Goal: Task Accomplishment & Management: Manage account settings

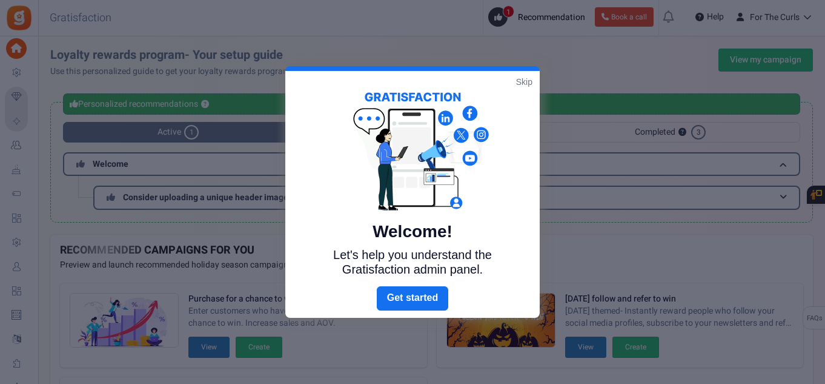
click at [406, 79] on link "Skip" at bounding box center [524, 82] width 16 height 12
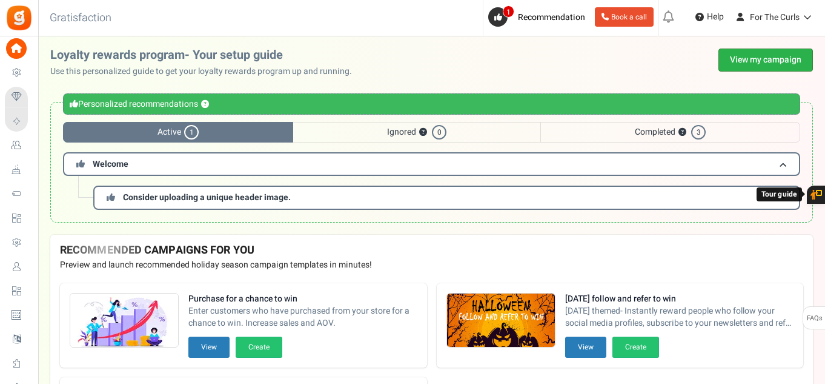
click at [406, 63] on link "View my campaign" at bounding box center [766, 59] width 95 height 23
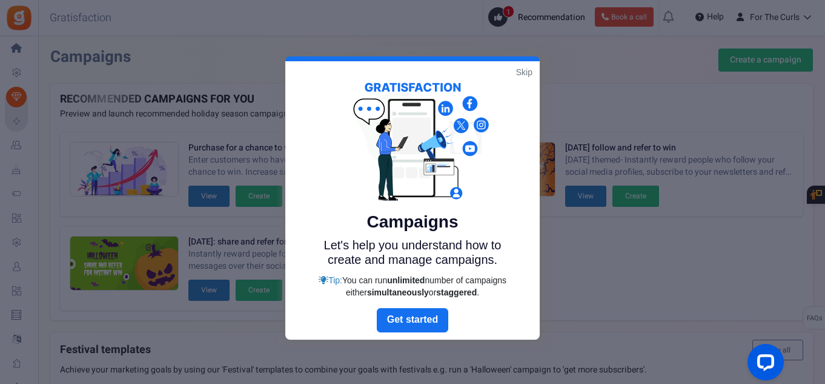
click at [406, 72] on link "Skip" at bounding box center [524, 72] width 16 height 12
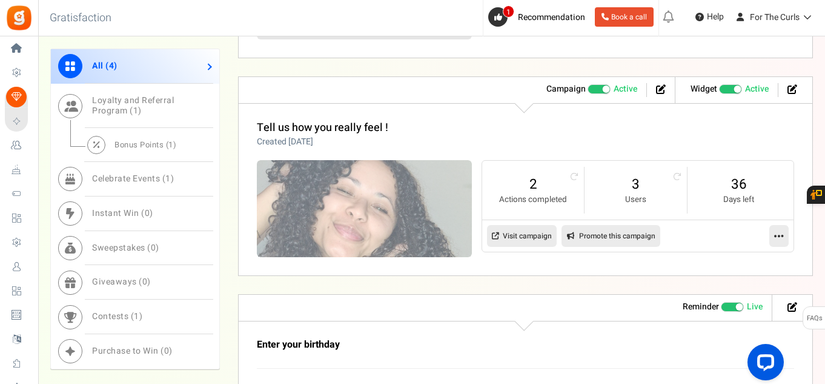
scroll to position [727, 0]
click at [406, 185] on link "3" at bounding box center [636, 183] width 78 height 19
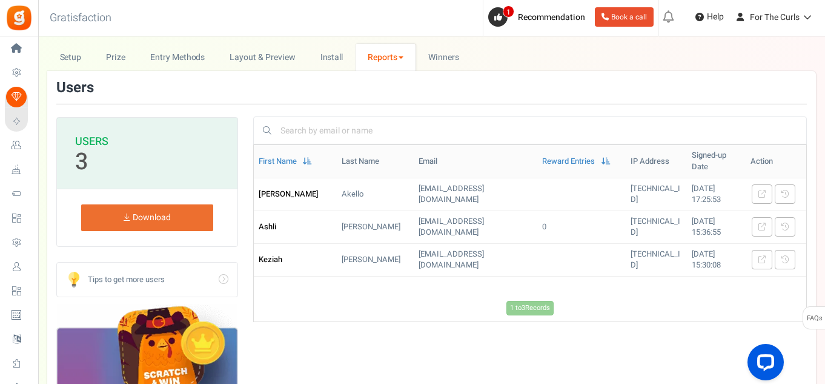
scroll to position [61, 0]
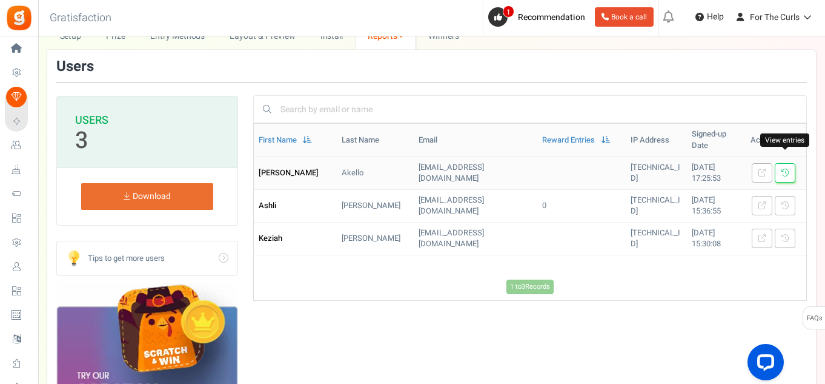
click at [406, 163] on link at bounding box center [785, 172] width 21 height 19
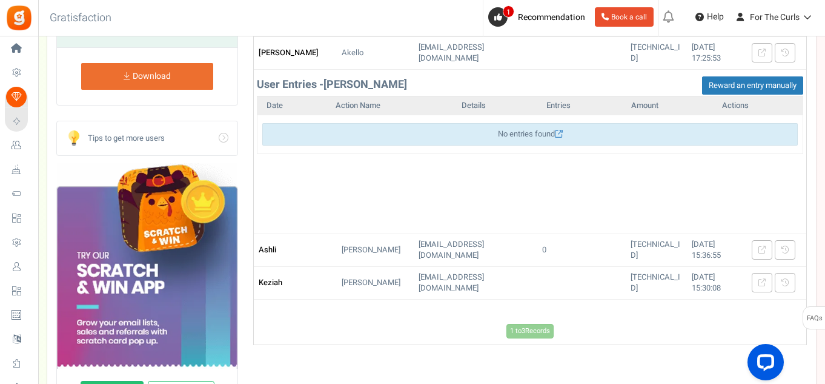
scroll to position [182, 0]
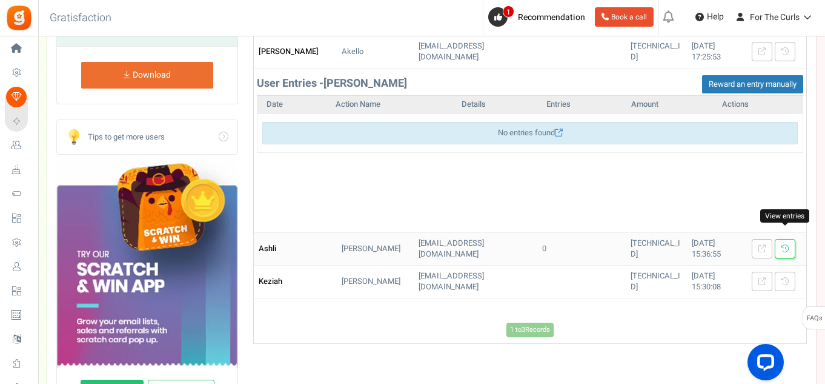
click at [406, 243] on link at bounding box center [785, 248] width 21 height 19
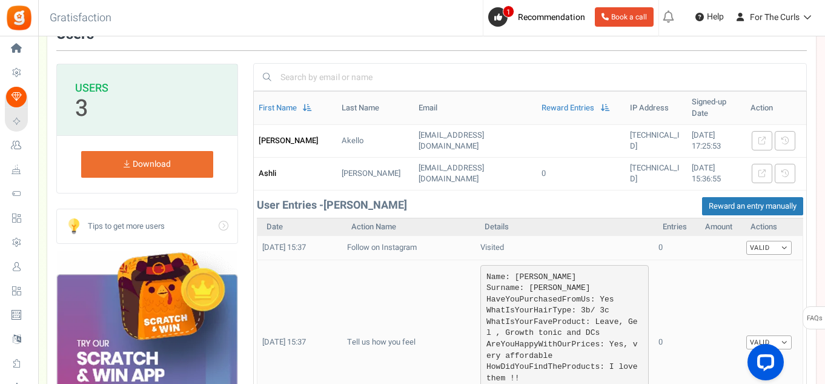
scroll to position [121, 0]
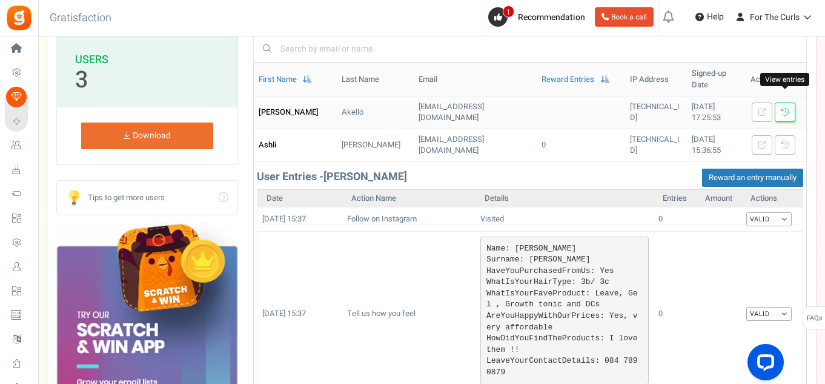
click at [406, 108] on icon at bounding box center [785, 111] width 7 height 7
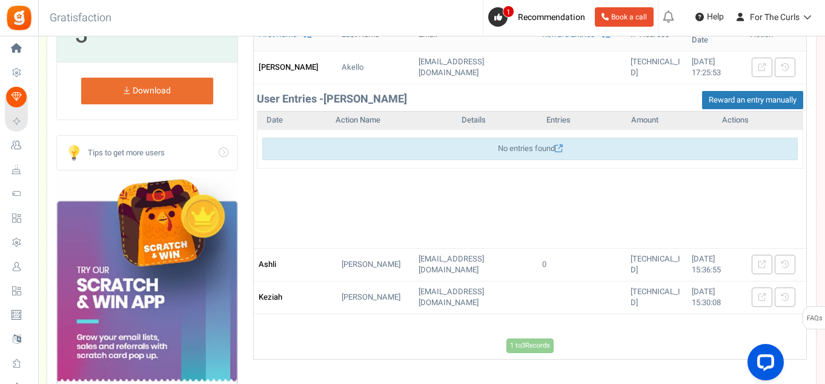
scroll to position [303, 0]
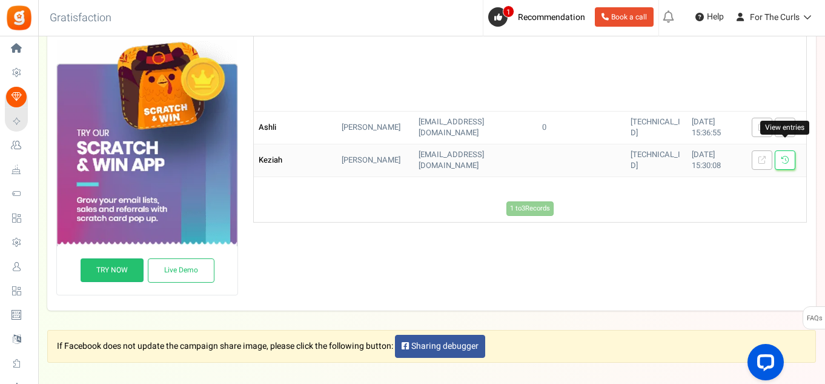
click at [406, 150] on link at bounding box center [785, 159] width 21 height 19
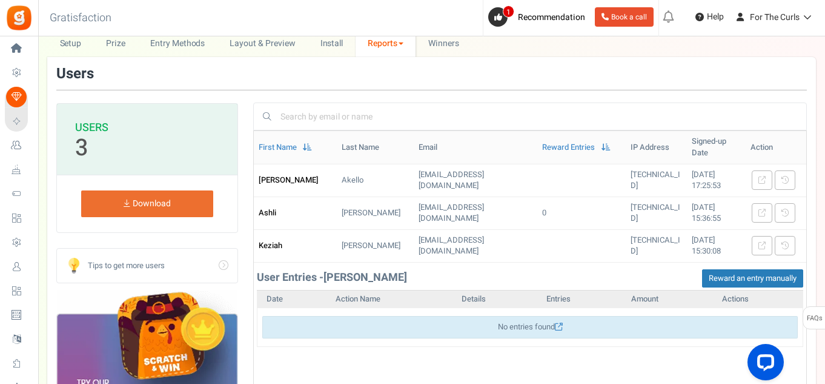
scroll to position [0, 0]
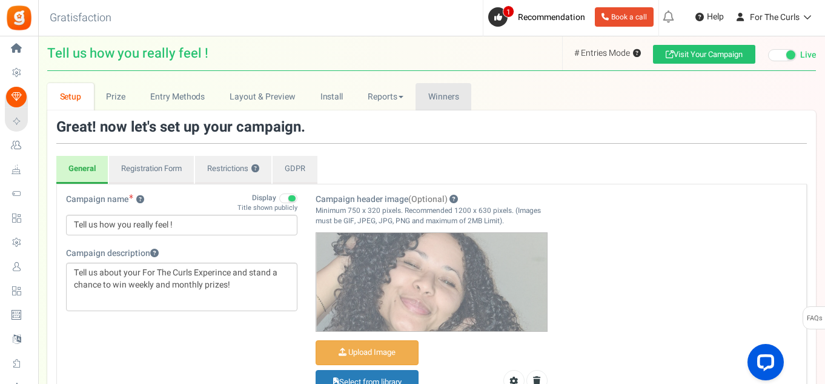
click at [462, 93] on link "Winners Winner Draw" at bounding box center [444, 96] width 56 height 27
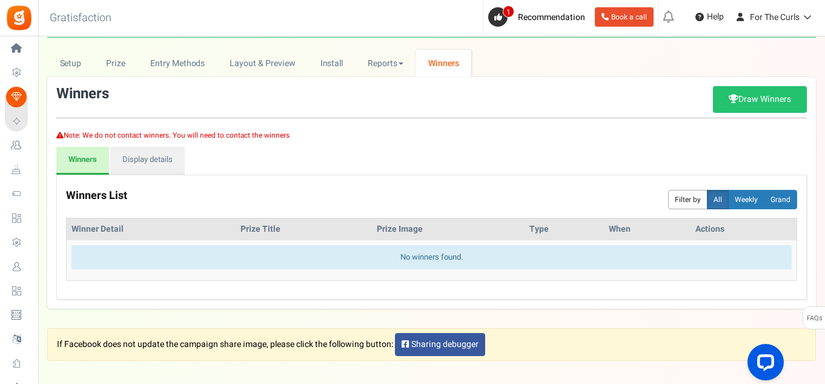
scroll to position [61, 0]
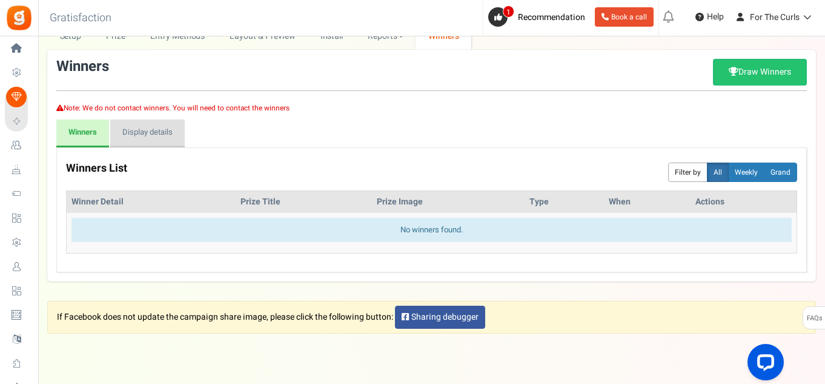
click at [168, 140] on link "Display details" at bounding box center [147, 133] width 75 height 28
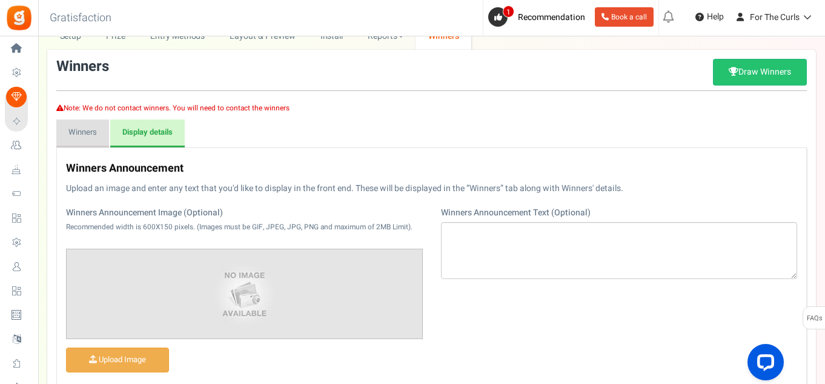
click at [86, 143] on link "Winners" at bounding box center [82, 133] width 53 height 28
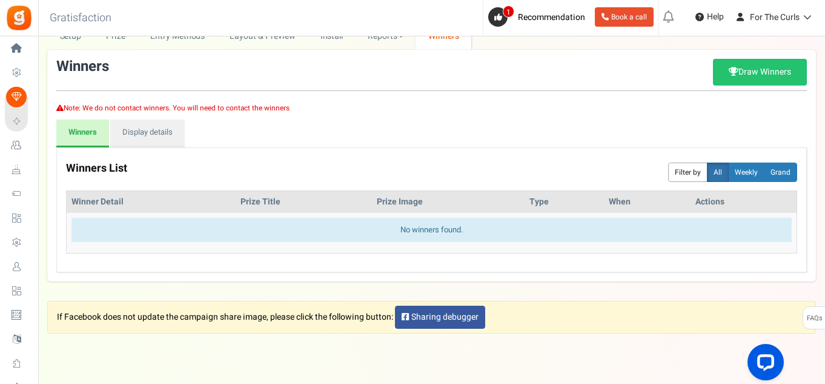
click at [751, 161] on div "Winners List Filter by All Daily Weekly Monthly Grand" at bounding box center [431, 172] width 731 height 36
click at [753, 167] on button "Weekly" at bounding box center [746, 171] width 36 height 19
click at [745, 173] on button "Weekly" at bounding box center [746, 171] width 36 height 19
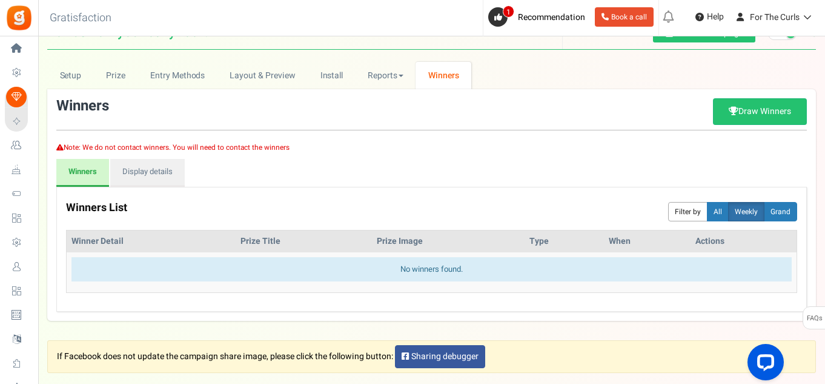
scroll to position [0, 0]
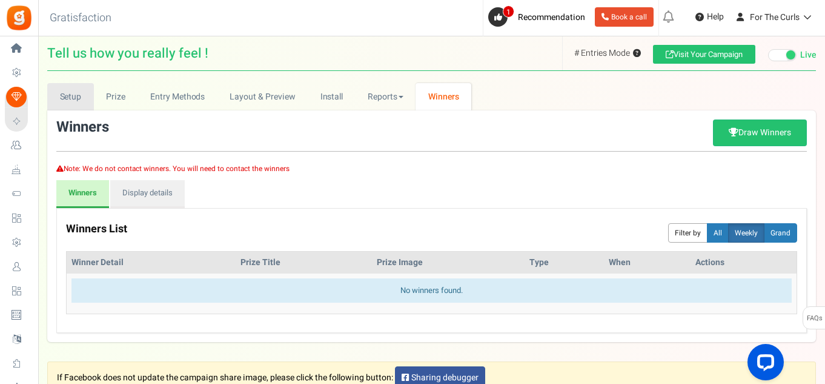
click at [81, 99] on link "Setup" at bounding box center [70, 96] width 47 height 27
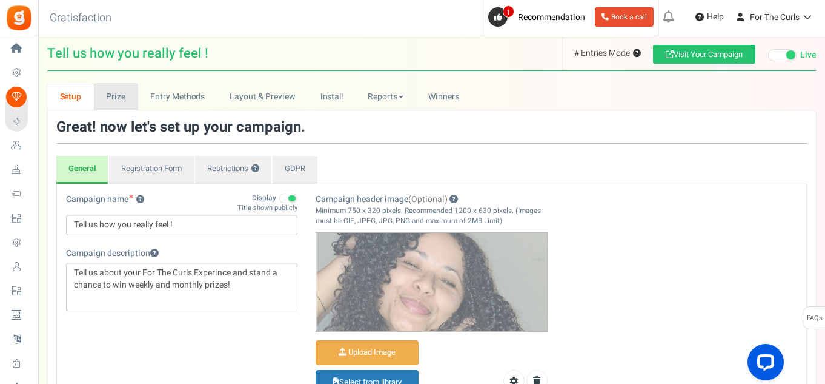
click at [122, 97] on link "Prize" at bounding box center [116, 96] width 44 height 27
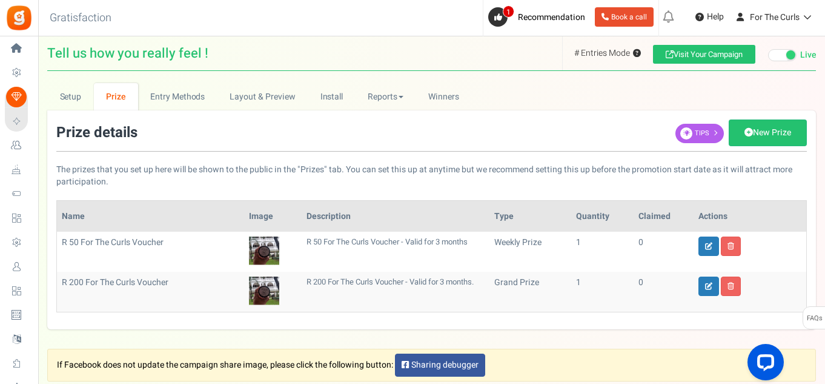
click at [0, 0] on span "Home" at bounding box center [0, 0] width 0 height 0
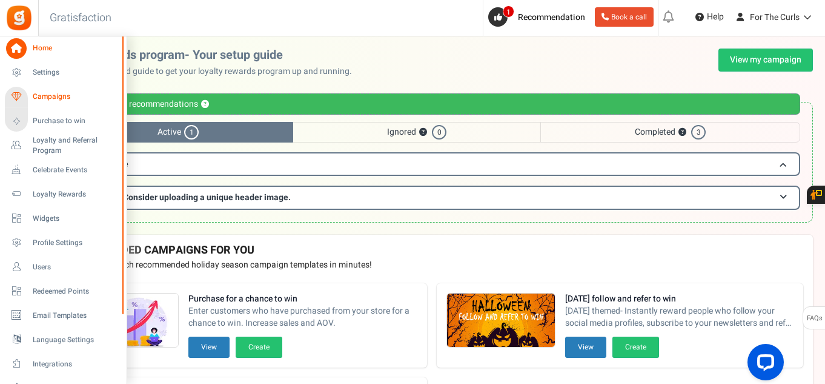
click at [59, 99] on span "Campaigns" at bounding box center [75, 97] width 85 height 10
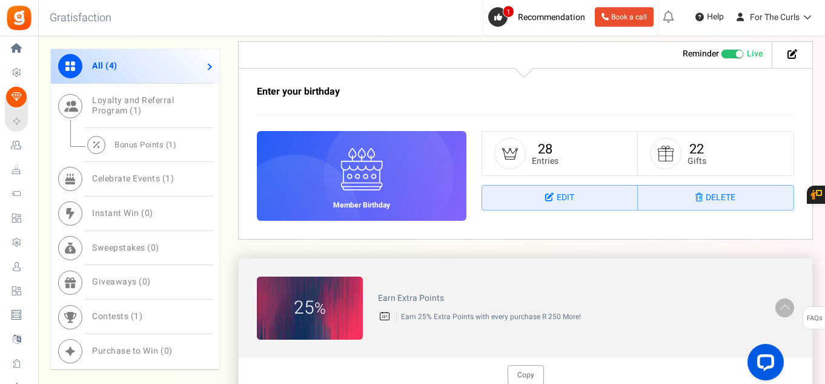
scroll to position [831, 0]
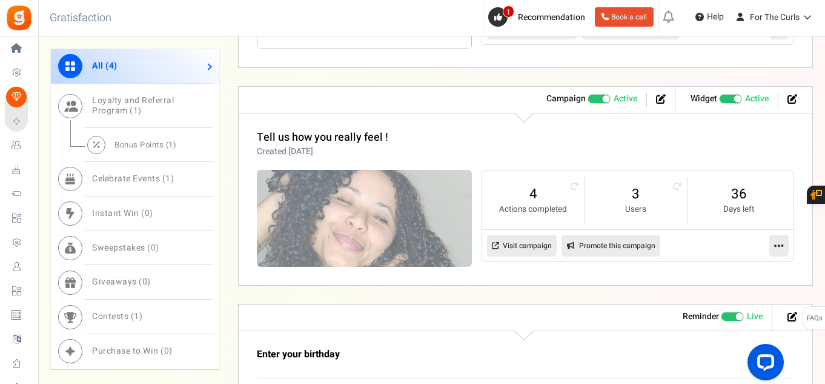
scroll to position [709, 0]
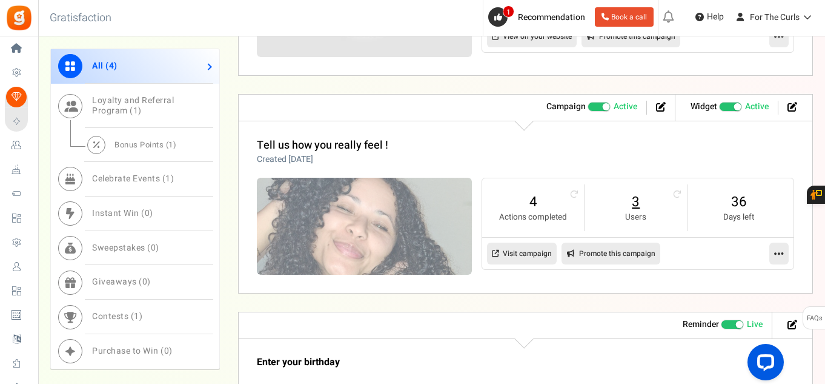
click at [634, 205] on link "3" at bounding box center [636, 201] width 78 height 19
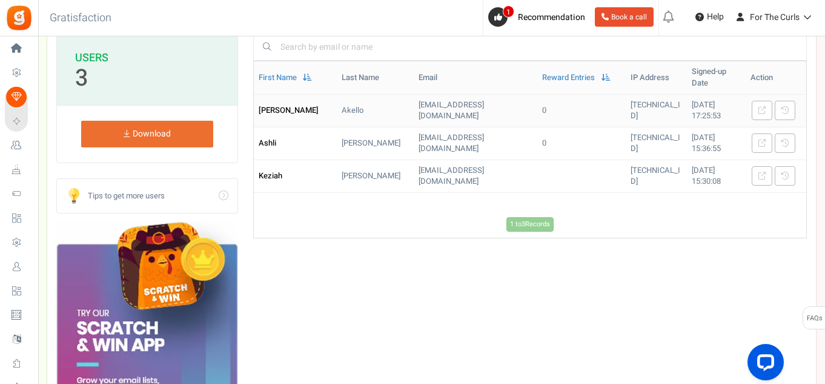
scroll to position [121, 0]
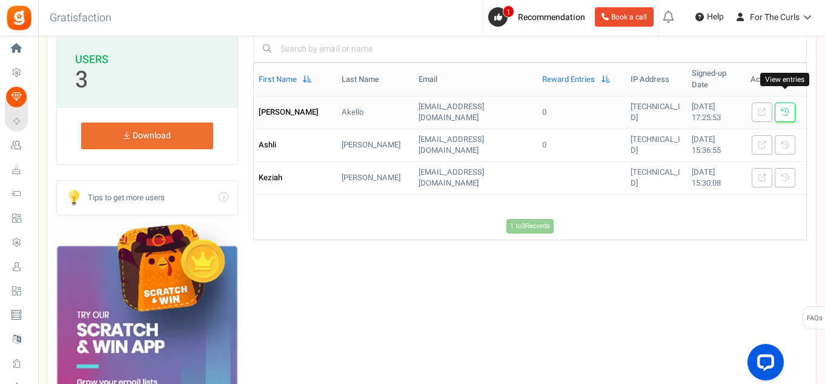
click at [779, 102] on link at bounding box center [785, 111] width 21 height 19
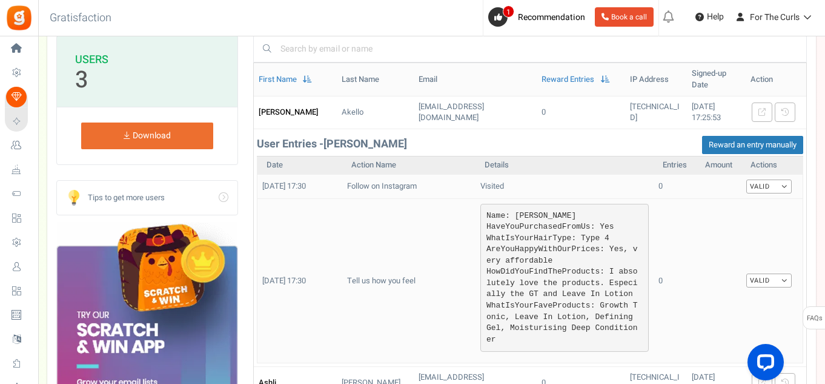
click at [577, 281] on pre "Name : Arnold HaveYouPurchasedFromUs : Yes WhatIsYourHairType : Type 4 AreYouHa…" at bounding box center [565, 278] width 168 height 148
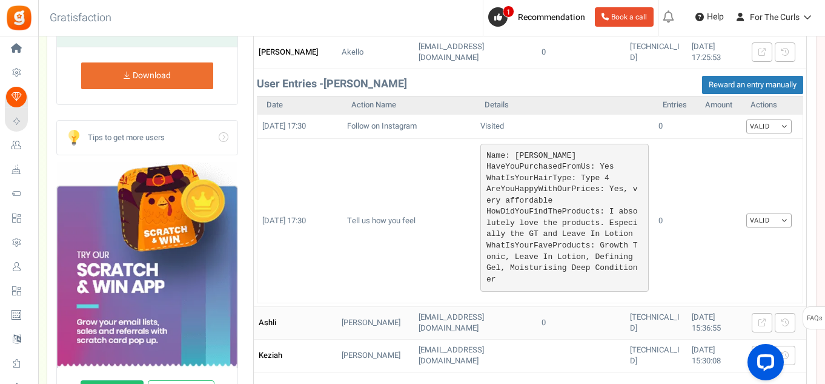
scroll to position [182, 0]
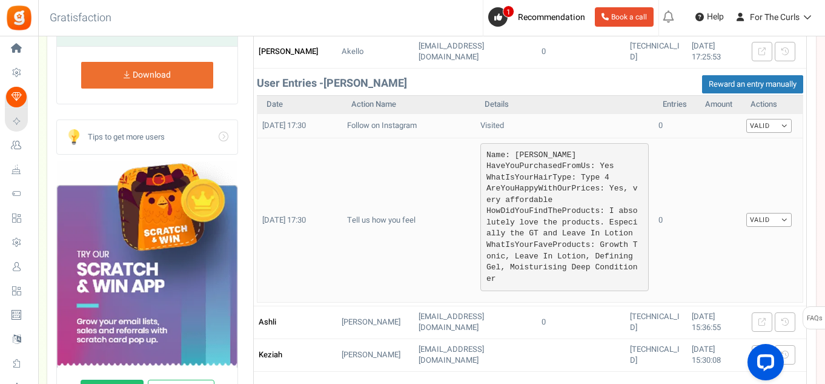
click at [607, 256] on pre "Name : Arnold HaveYouPurchasedFromUs : Yes WhatIsYourHairType : Type 4 AreYouHa…" at bounding box center [565, 217] width 168 height 148
click at [617, 258] on pre "Name : Arnold HaveYouPurchasedFromUs : Yes WhatIsYourHairType : Type 4 AreYouHa…" at bounding box center [565, 217] width 168 height 148
click at [616, 252] on pre "Name : Arnold HaveYouPurchasedFromUs : Yes WhatIsYourHairType : Type 4 AreYouHa…" at bounding box center [565, 217] width 168 height 148
click at [614, 253] on pre "Name : Arnold HaveYouPurchasedFromUs : Yes WhatIsYourHairType : Type 4 AreYouHa…" at bounding box center [565, 217] width 168 height 148
click at [613, 253] on pre "Name : Arnold HaveYouPurchasedFromUs : Yes WhatIsYourHairType : Type 4 AreYouHa…" at bounding box center [565, 217] width 168 height 148
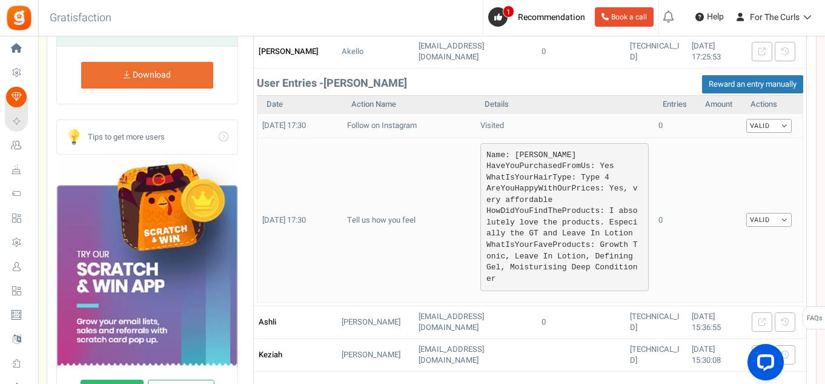
click at [571, 184] on pre "Name : Arnold HaveYouPurchasedFromUs : Yes WhatIsYourHairType : Type 4 AreYouHa…" at bounding box center [565, 217] width 168 height 148
click at [571, 192] on pre "Name : Arnold HaveYouPurchasedFromUs : Yes WhatIsYourHairType : Type 4 AreYouHa…" at bounding box center [565, 217] width 168 height 148
click at [556, 207] on pre "Name : Arnold HaveYouPurchasedFromUs : Yes WhatIsYourHairType : Type 4 AreYouHa…" at bounding box center [565, 217] width 168 height 148
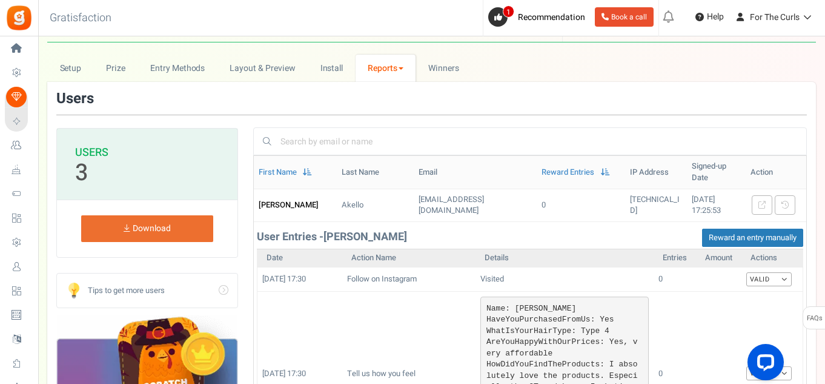
scroll to position [0, 0]
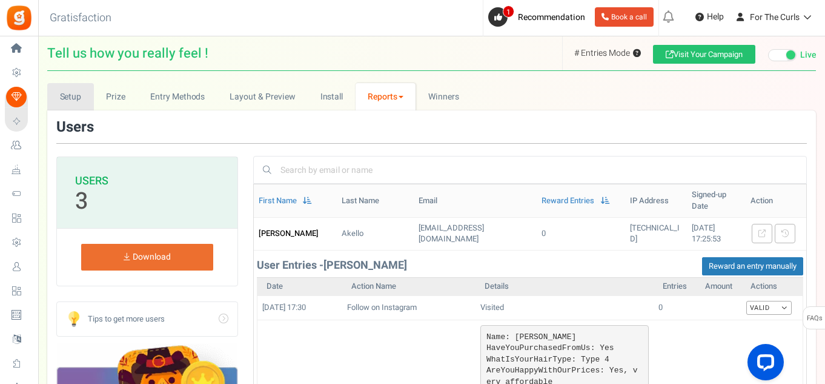
click at [82, 99] on link "Setup" at bounding box center [70, 96] width 47 height 27
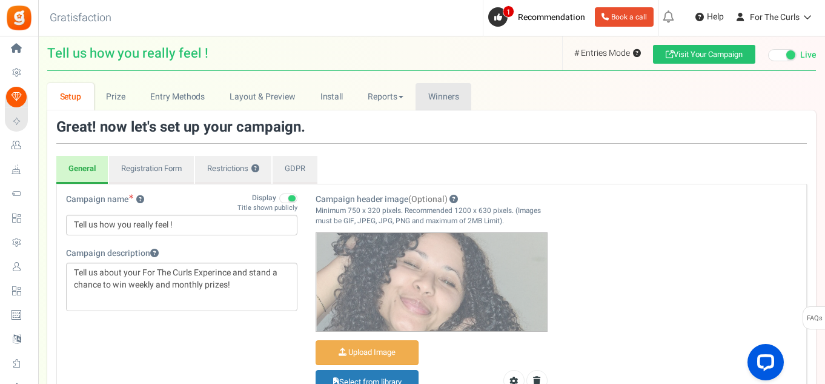
click at [454, 100] on span "Winners" at bounding box center [443, 96] width 31 height 13
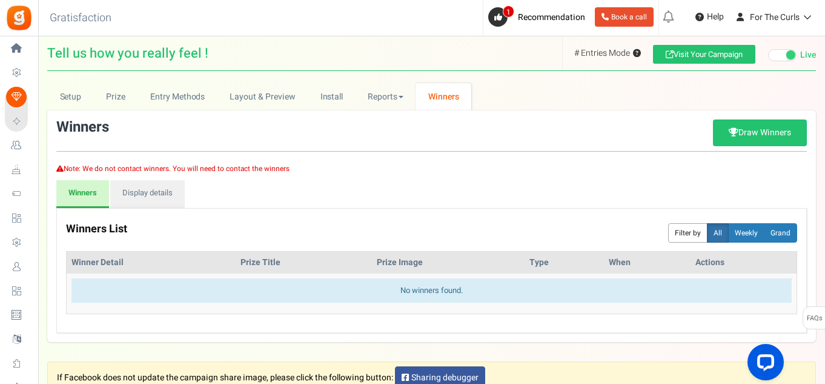
click at [0, 0] on span "Home" at bounding box center [0, 0] width 0 height 0
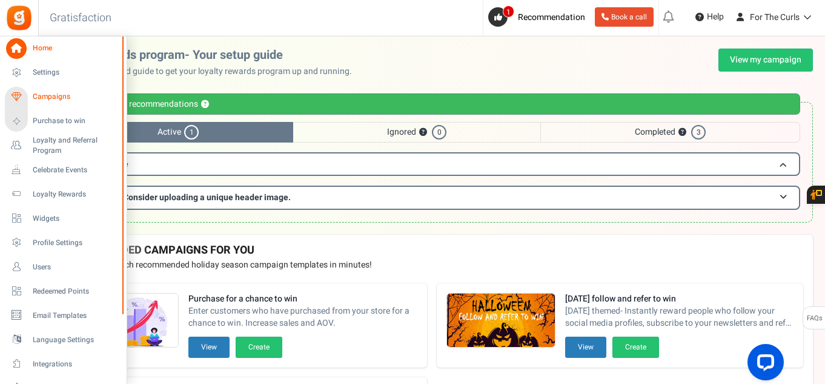
click at [62, 98] on span "Campaigns" at bounding box center [75, 97] width 85 height 10
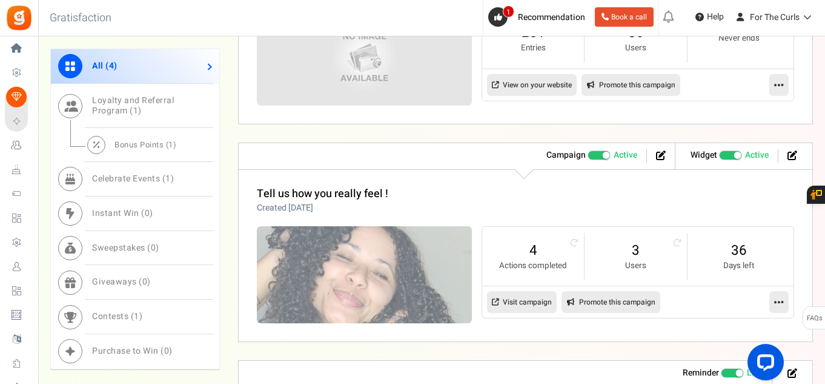
scroll to position [727, 0]
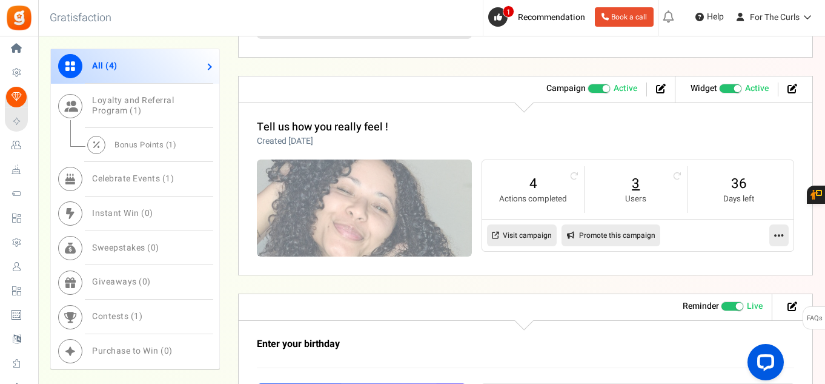
click at [634, 179] on link "3" at bounding box center [636, 183] width 78 height 19
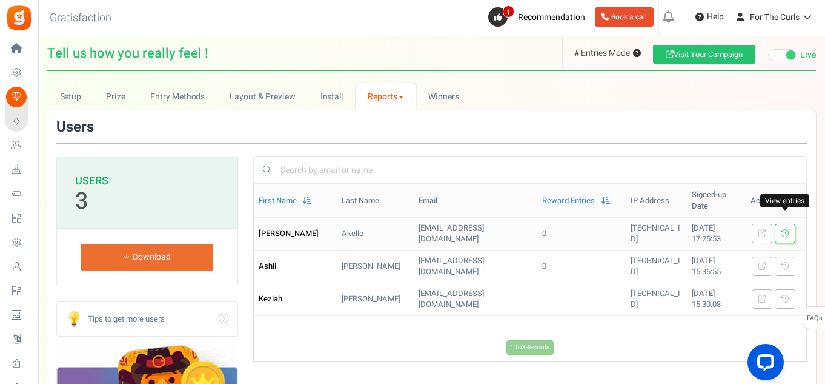
click at [781, 225] on link at bounding box center [785, 233] width 21 height 19
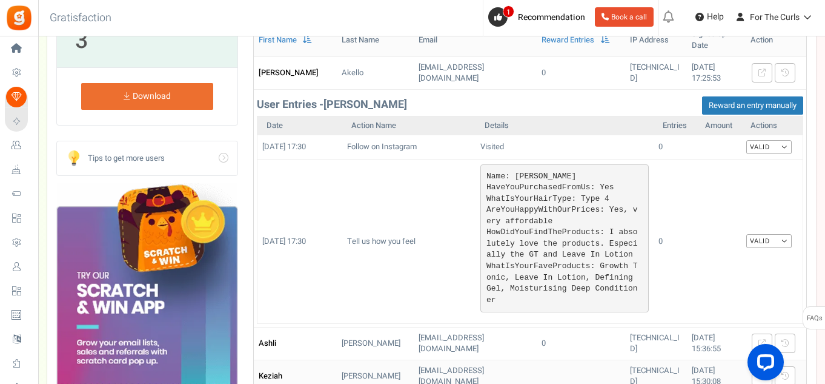
scroll to position [182, 0]
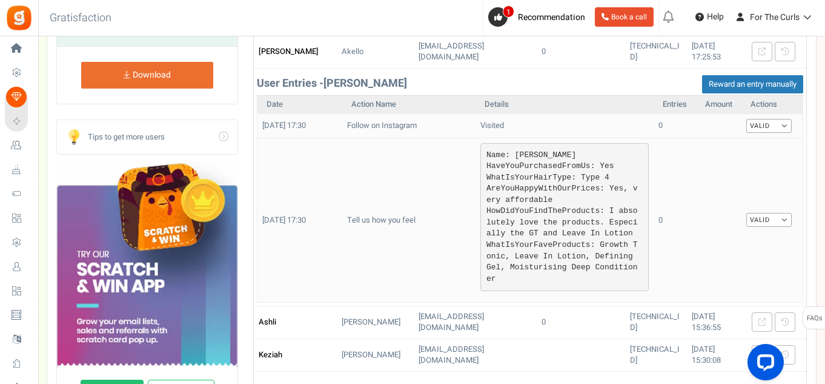
click at [779, 213] on link "Valid" at bounding box center [769, 220] width 45 height 14
click at [703, 170] on td at bounding box center [718, 220] width 45 height 164
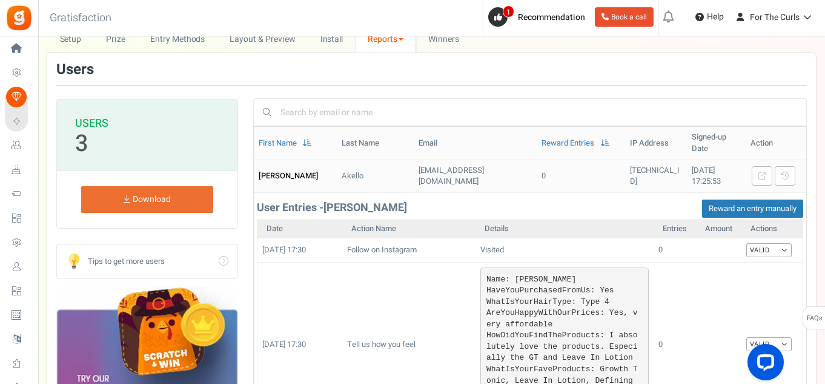
scroll to position [0, 0]
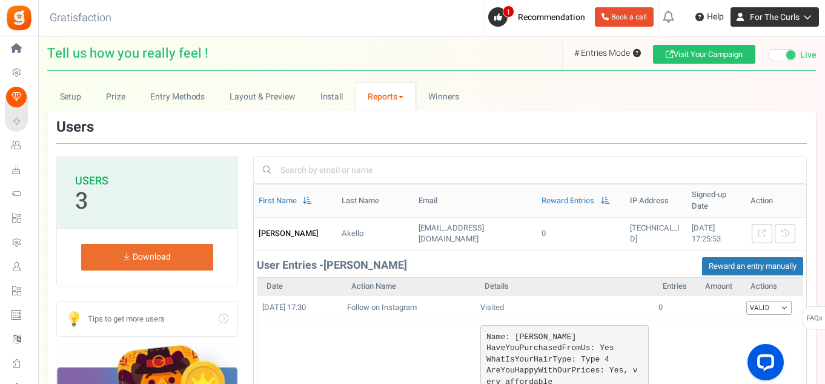
click at [790, 22] on span "For The Curls" at bounding box center [775, 17] width 50 height 13
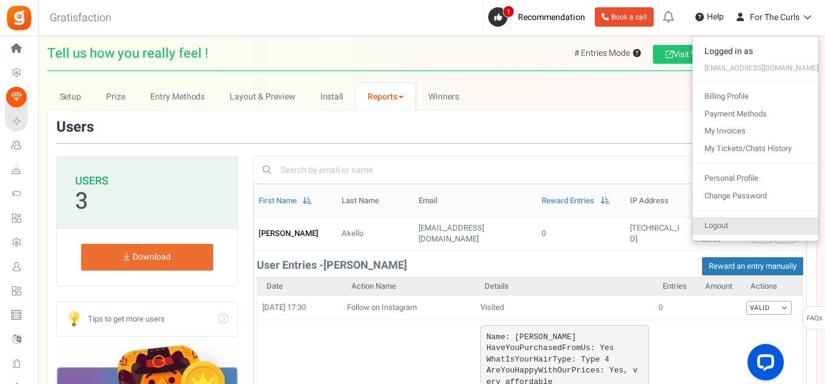
click at [739, 220] on link "Logout" at bounding box center [756, 226] width 126 height 18
